Goal: Task Accomplishment & Management: Complete application form

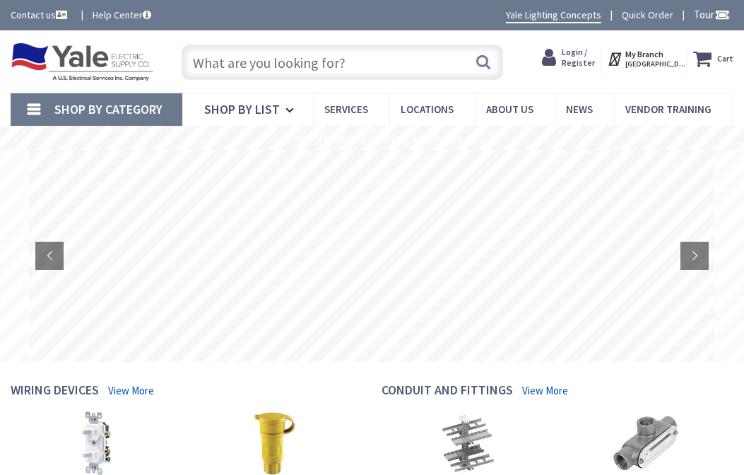
click at [591, 54] on span "Login / Register" at bounding box center [578, 57] width 33 height 20
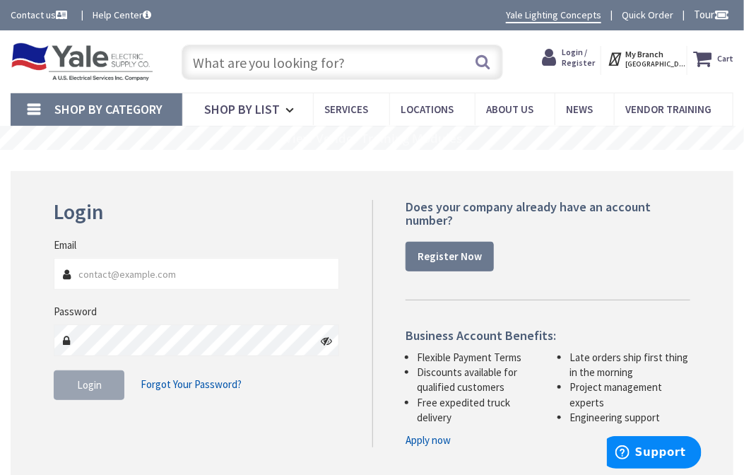
scroll to position [131, 0]
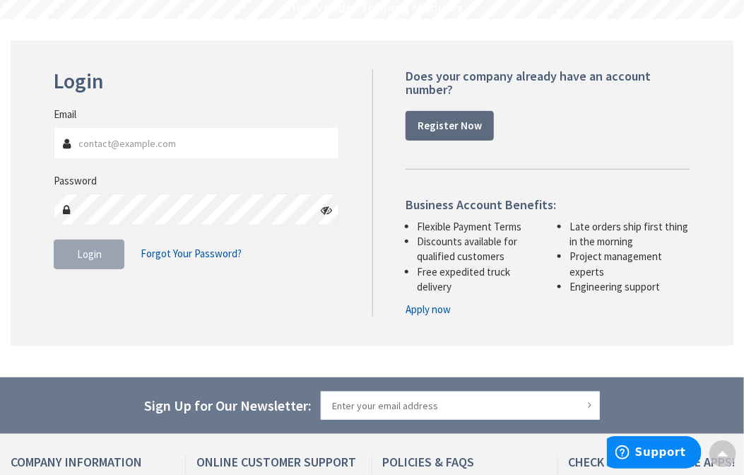
click at [449, 120] on strong "Register Now" at bounding box center [450, 125] width 64 height 13
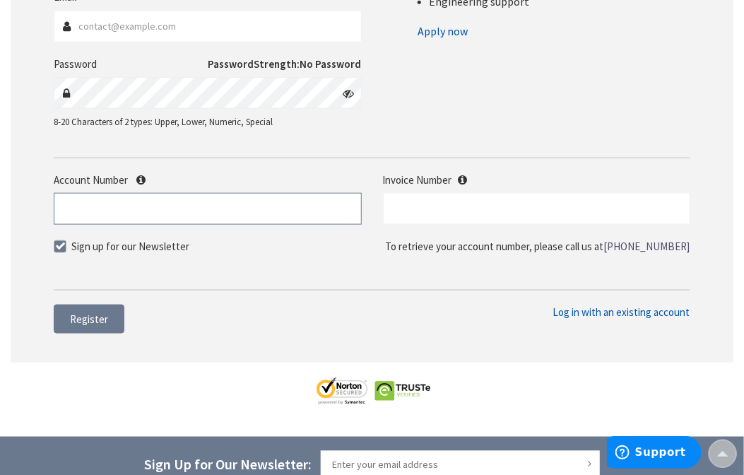
paste input "521792."
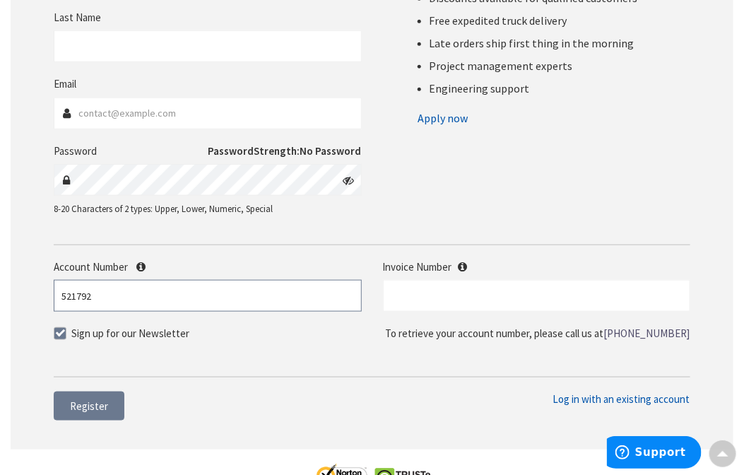
scroll to position [250, 0]
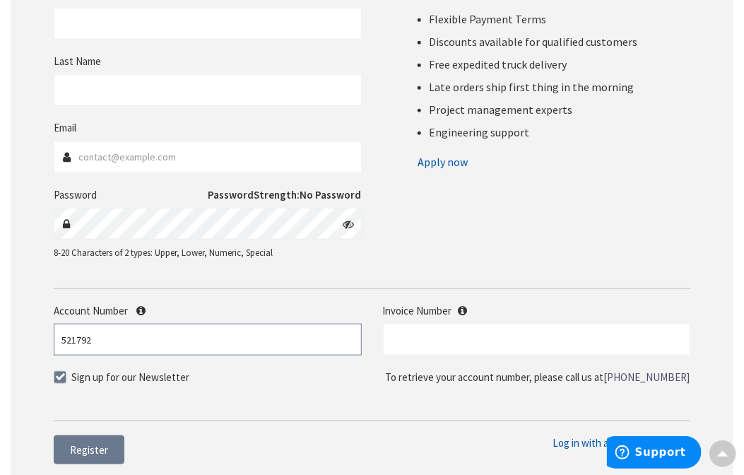
type input "521792"
click at [58, 379] on span at bounding box center [60, 377] width 13 height 13
click at [58, 379] on input "Sign up for our Newsletter" at bounding box center [61, 376] width 9 height 9
checkbox input "false"
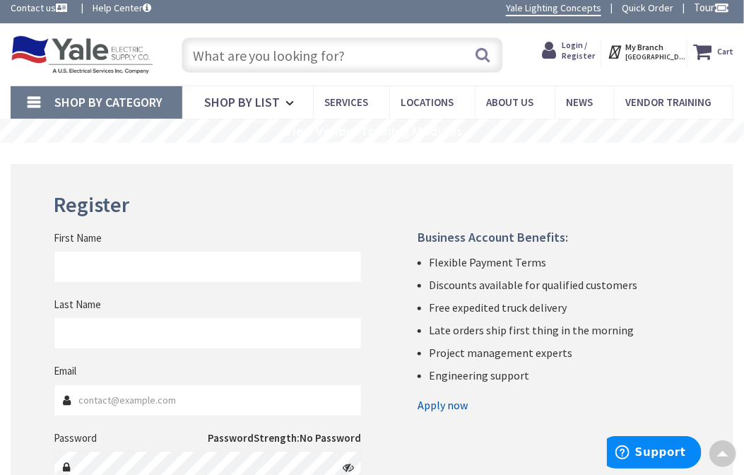
scroll to position [0, 0]
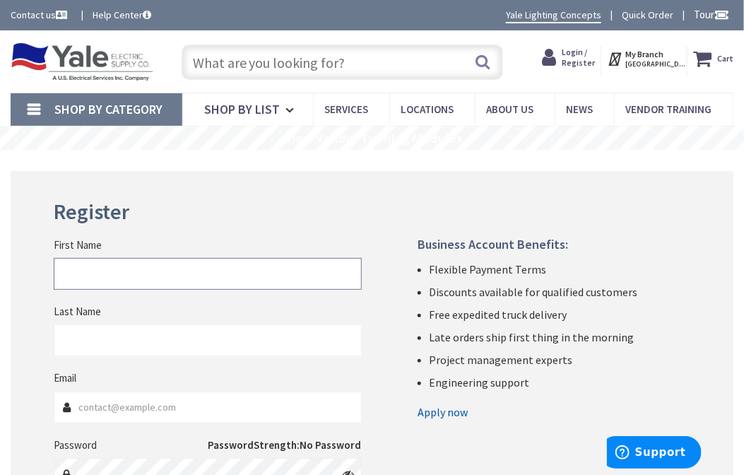
click at [86, 273] on input "First Name" at bounding box center [207, 274] width 307 height 32
type input "Mike"
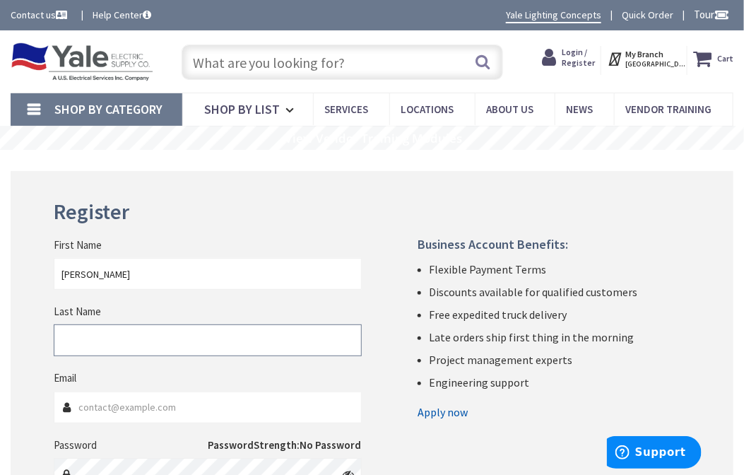
type input "Vaccarella"
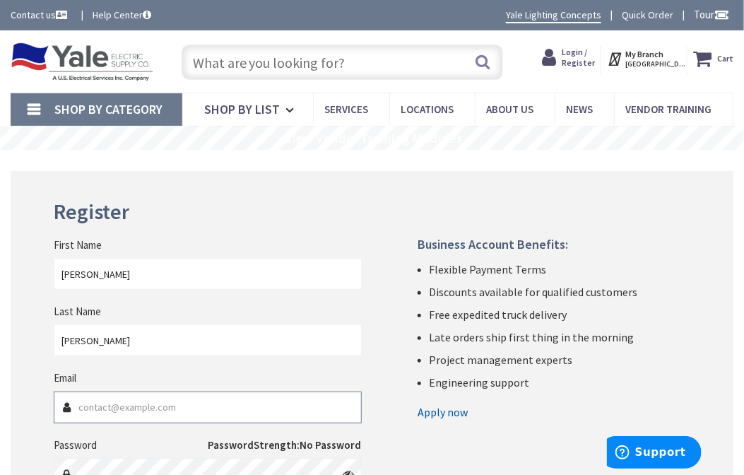
type input "mikev@leewayelectric.com"
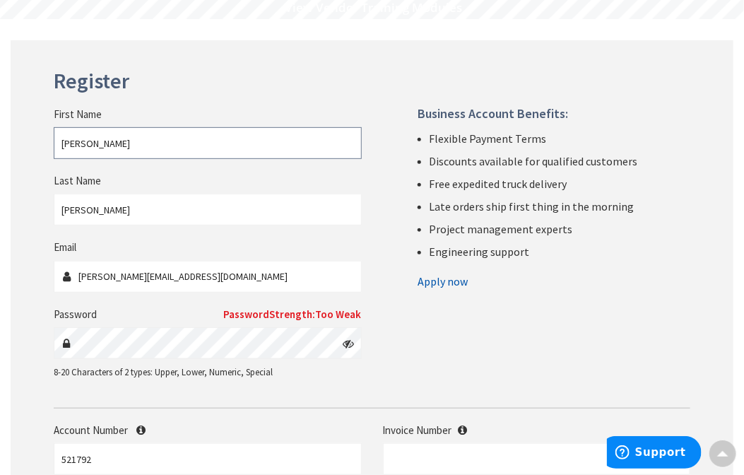
scroll to position [261, 0]
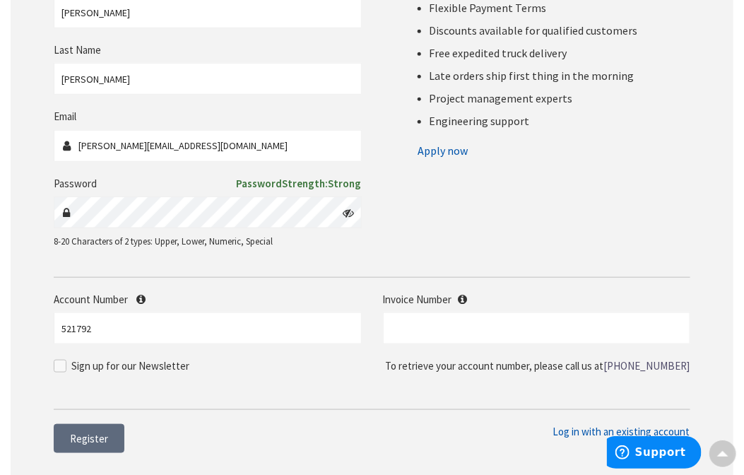
click at [83, 438] on span "Register" at bounding box center [89, 438] width 38 height 13
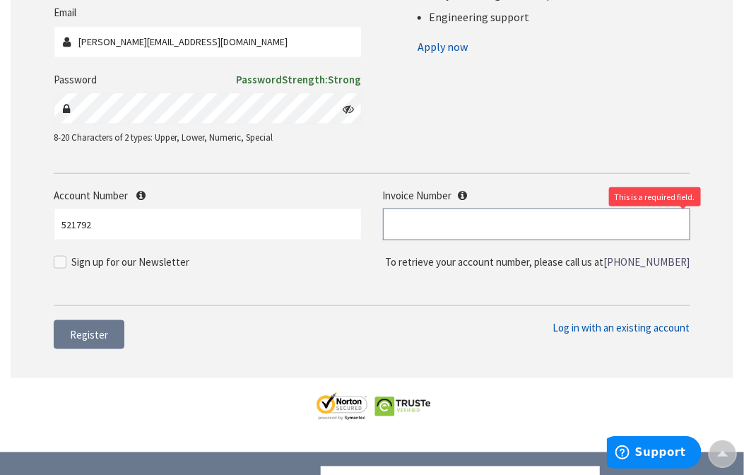
scroll to position [392, 0]
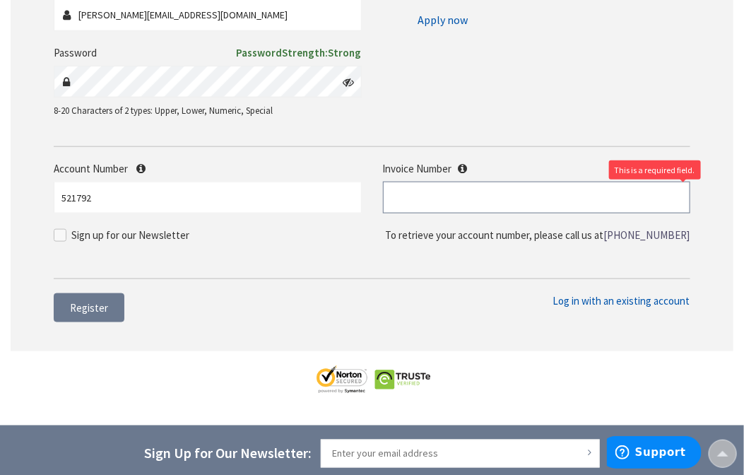
click at [408, 194] on input "text" at bounding box center [536, 198] width 307 height 32
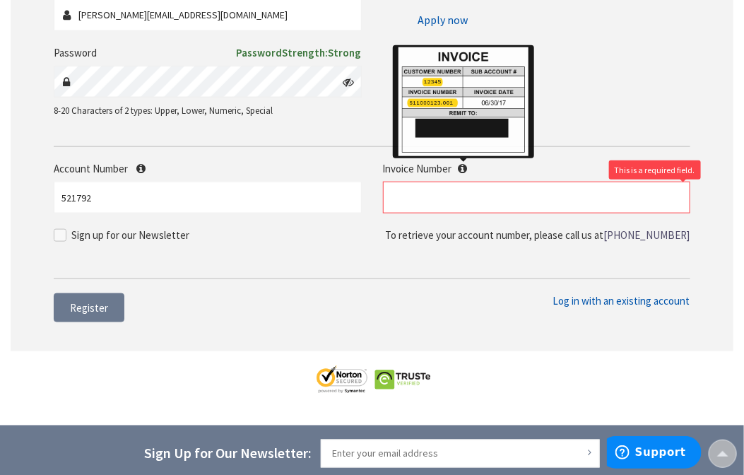
click at [463, 167] on icon at bounding box center [463, 168] width 9 height 11
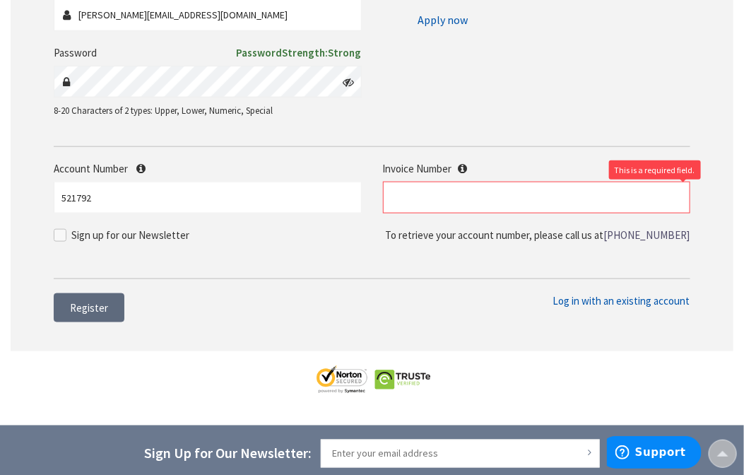
click at [89, 307] on span "Register" at bounding box center [89, 307] width 38 height 13
click at [661, 449] on span "Support" at bounding box center [660, 451] width 51 height 13
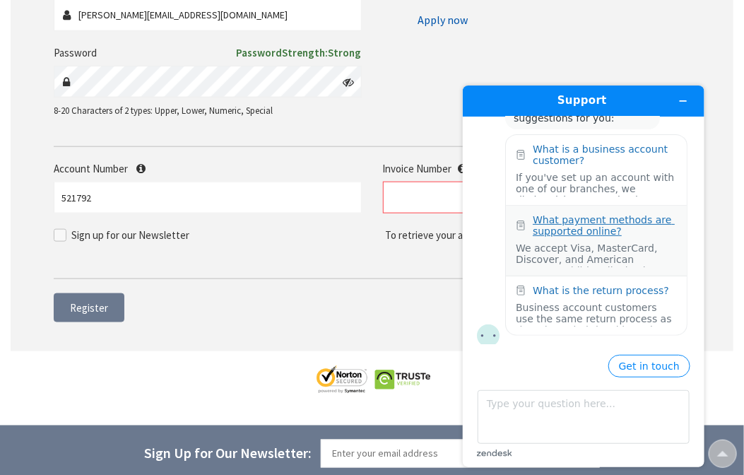
scroll to position [524, 0]
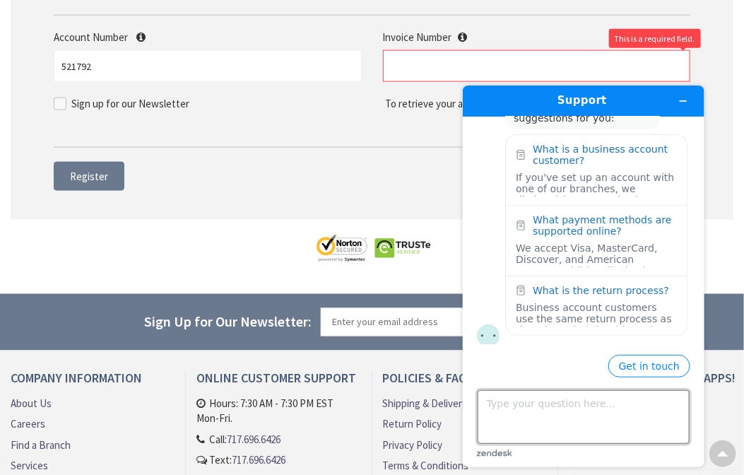
click at [489, 406] on textarea "Type your question here..." at bounding box center [583, 416] width 212 height 54
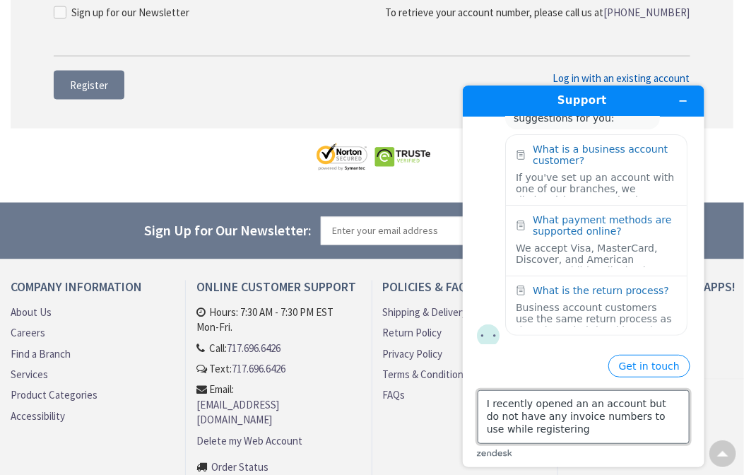
scroll to position [654, 0]
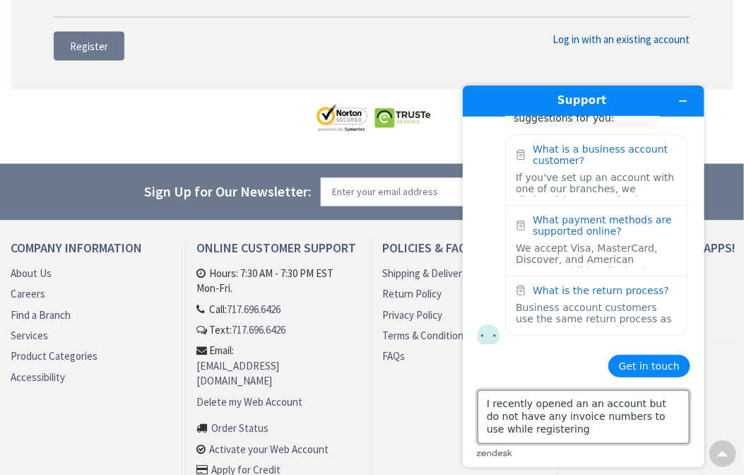
type textarea "I recently opened an an account but do not have any invoice numbers to use whil…"
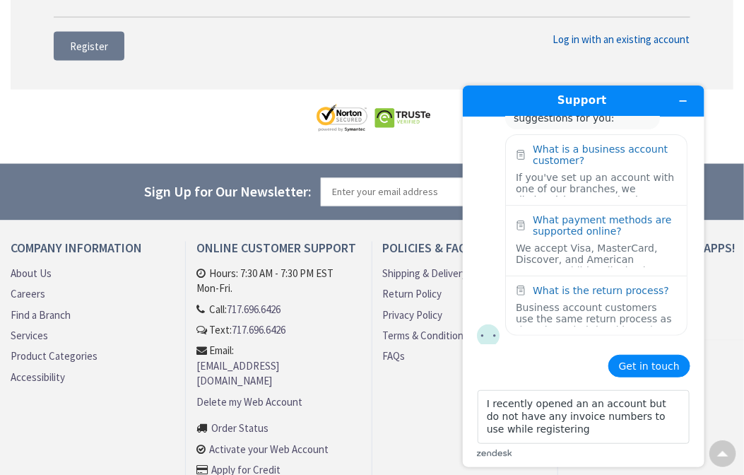
click at [651, 365] on button "Get in touch" at bounding box center [649, 365] width 82 height 23
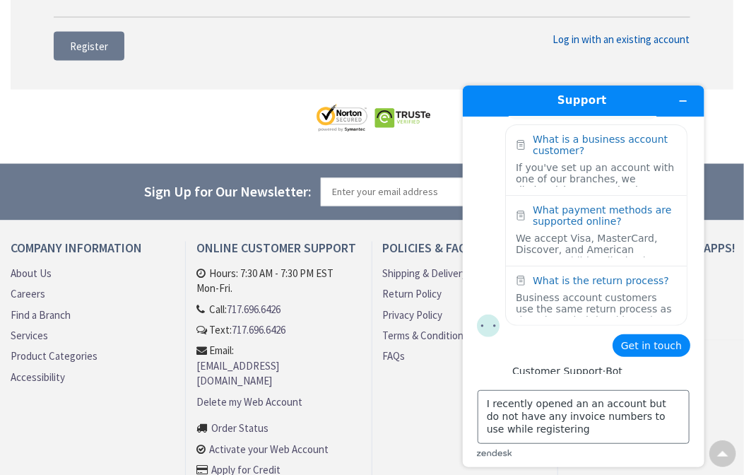
scroll to position [188, 0]
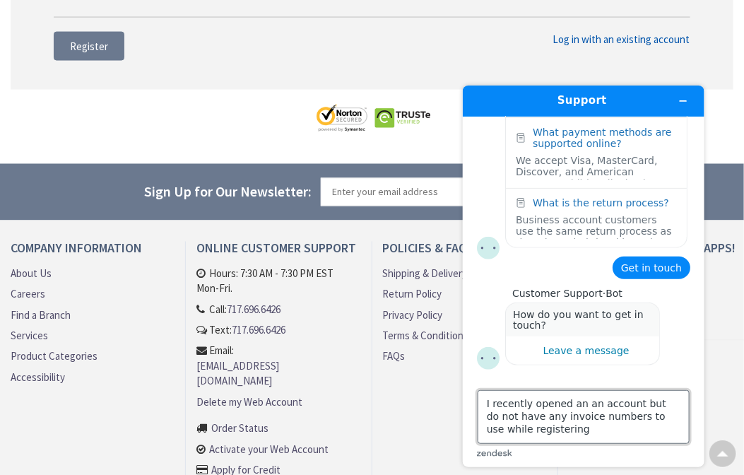
click at [538, 430] on textarea "I recently opened an an account but do not have any invoice numbers to use whil…" at bounding box center [583, 416] width 212 height 54
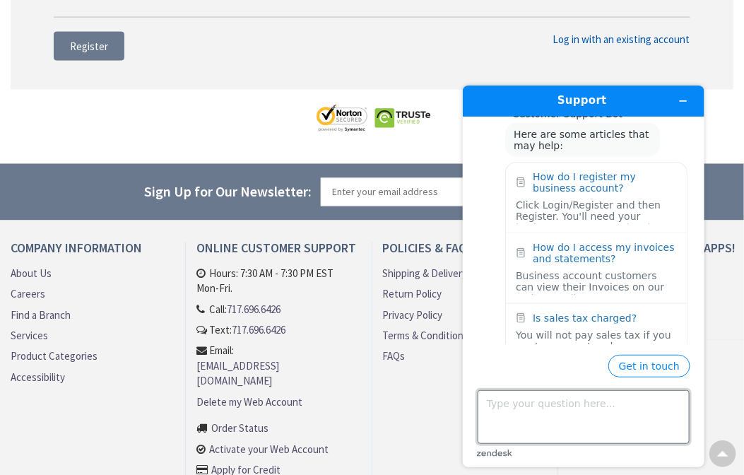
scroll to position [469, 0]
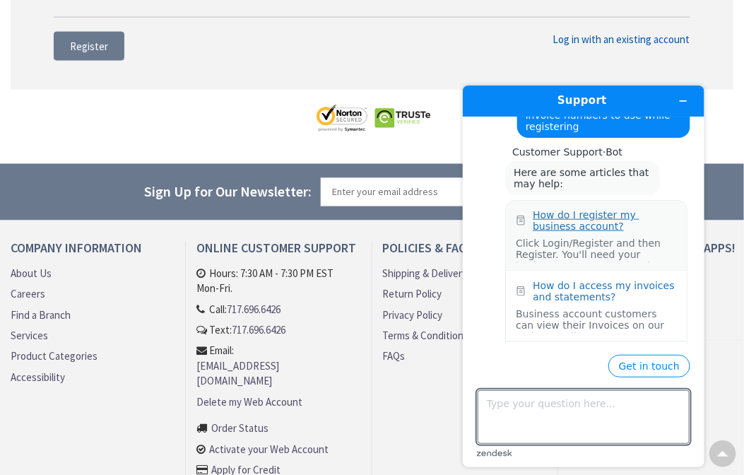
click at [594, 216] on div "How do I register my business account?" at bounding box center [604, 219] width 144 height 23
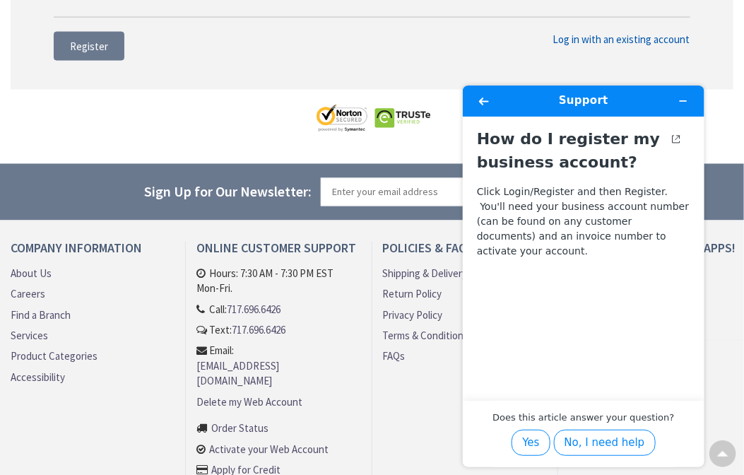
scroll to position [741, 0]
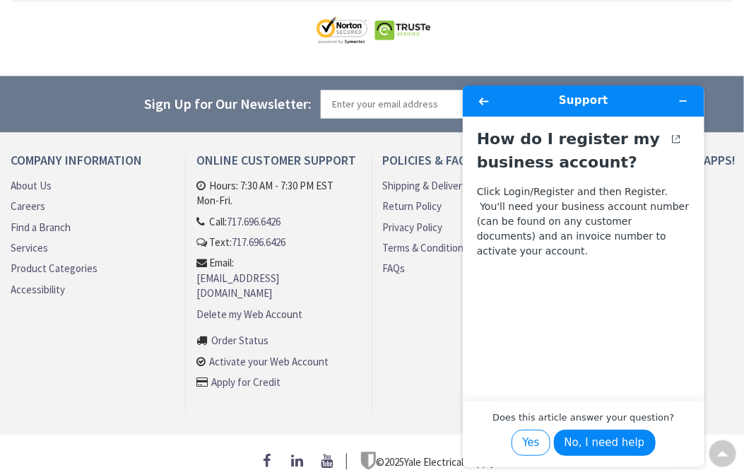
click at [603, 440] on button "No, I need help" at bounding box center [604, 442] width 102 height 27
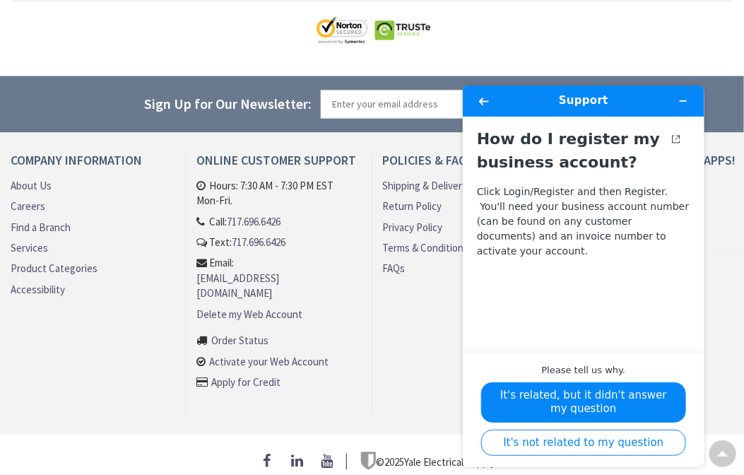
click at [617, 400] on button "It's related, but it didn't answer my question" at bounding box center [584, 402] width 206 height 40
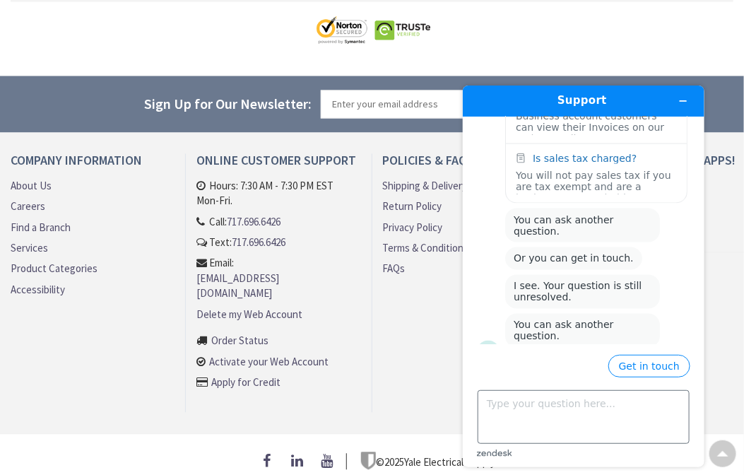
scroll to position [694, 0]
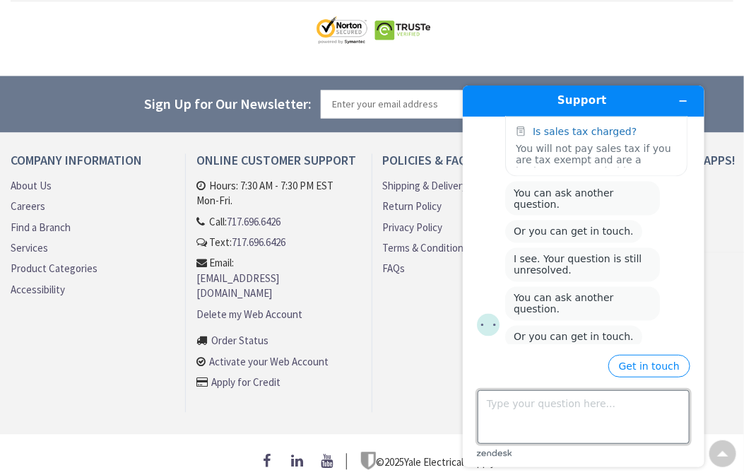
click at [489, 401] on textarea "Type your question here..." at bounding box center [583, 416] width 212 height 54
type textarea "How to register with only my account number"
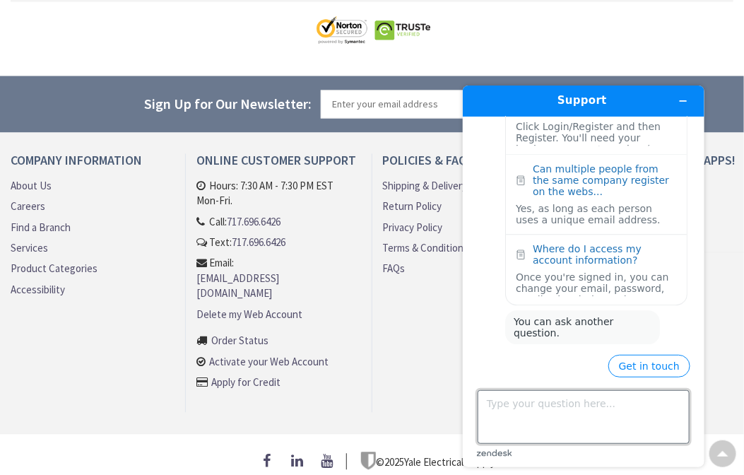
scroll to position [1090, 0]
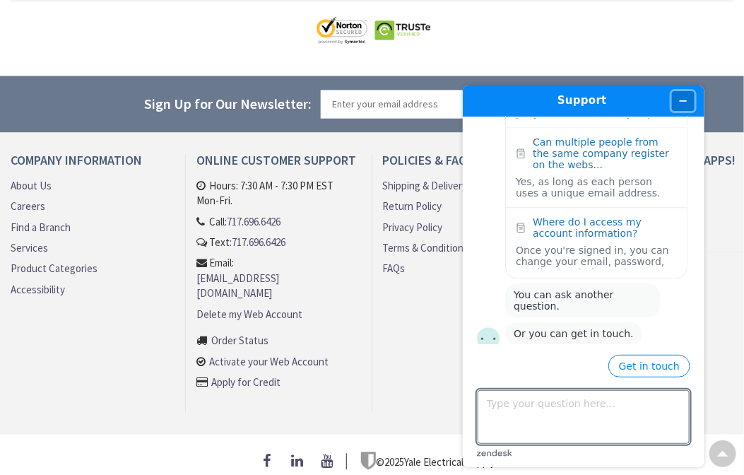
click at [682, 97] on icon "Minimize widget" at bounding box center [683, 100] width 10 height 10
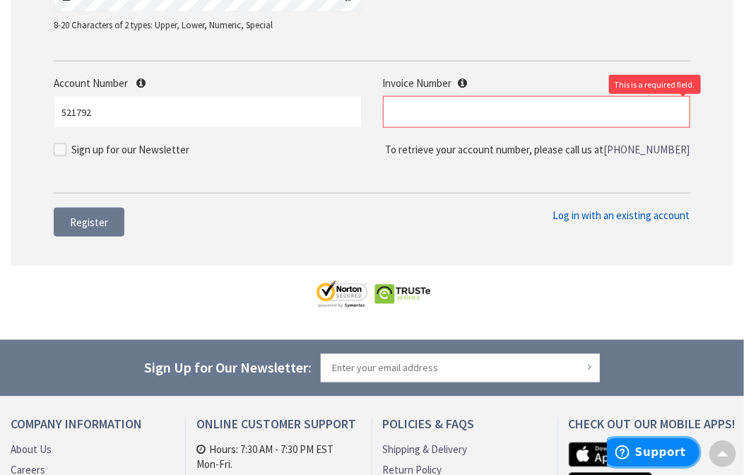
scroll to position [524, 0]
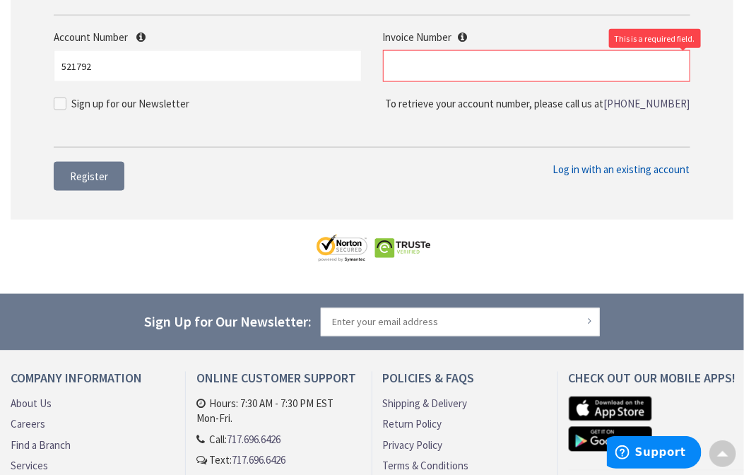
click at [589, 167] on span "Log in with an existing account" at bounding box center [621, 169] width 137 height 13
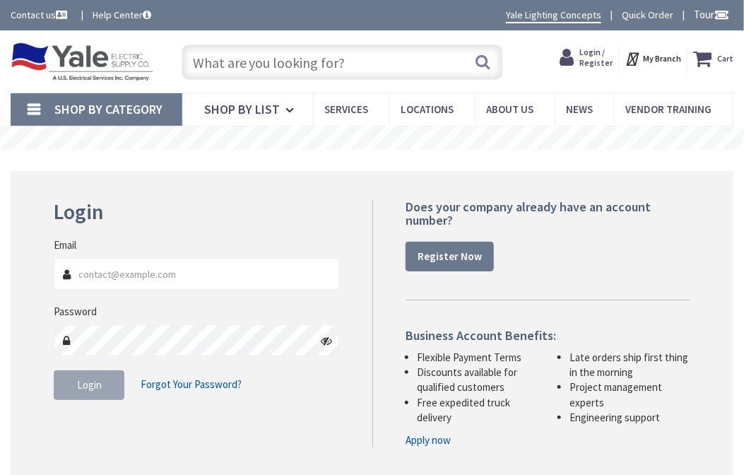
click at [706, 241] on div "Login Invalid login or password Email Password Login Forgot Your Password?" at bounding box center [372, 323] width 723 height 305
